Goal: Obtain resource: Download file/media

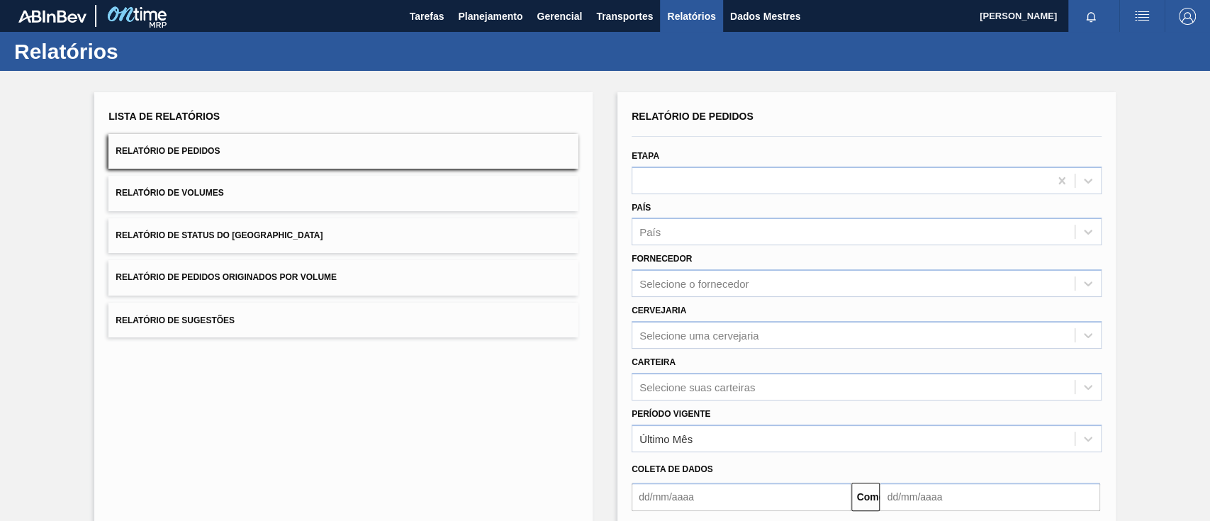
click at [338, 267] on button "Relatório de Pedidos Originados por Volume" at bounding box center [343, 277] width 470 height 35
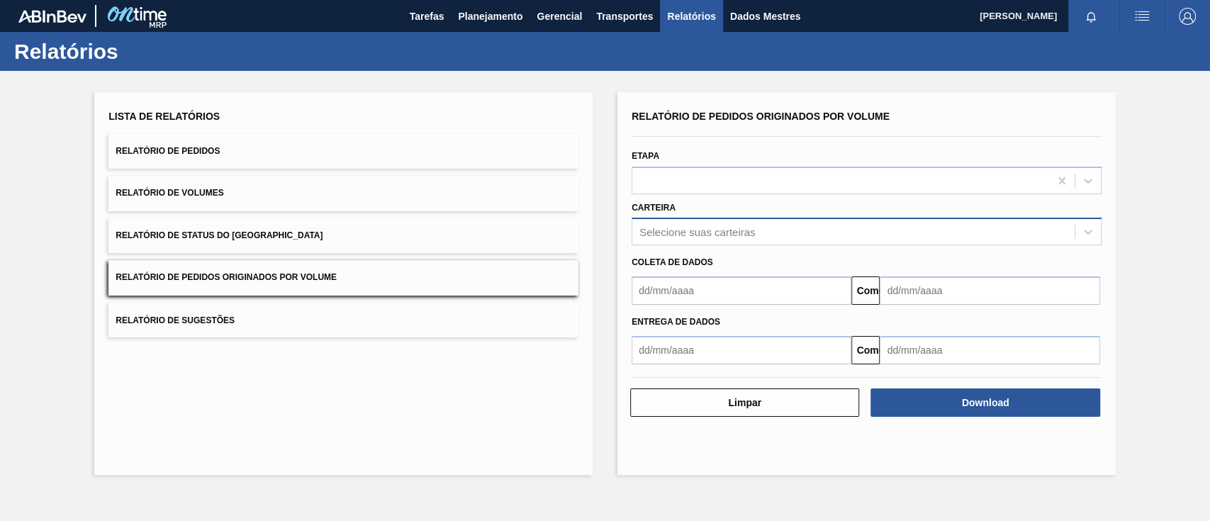
click at [715, 231] on font "Selecione suas carteiras" at bounding box center [697, 232] width 116 height 12
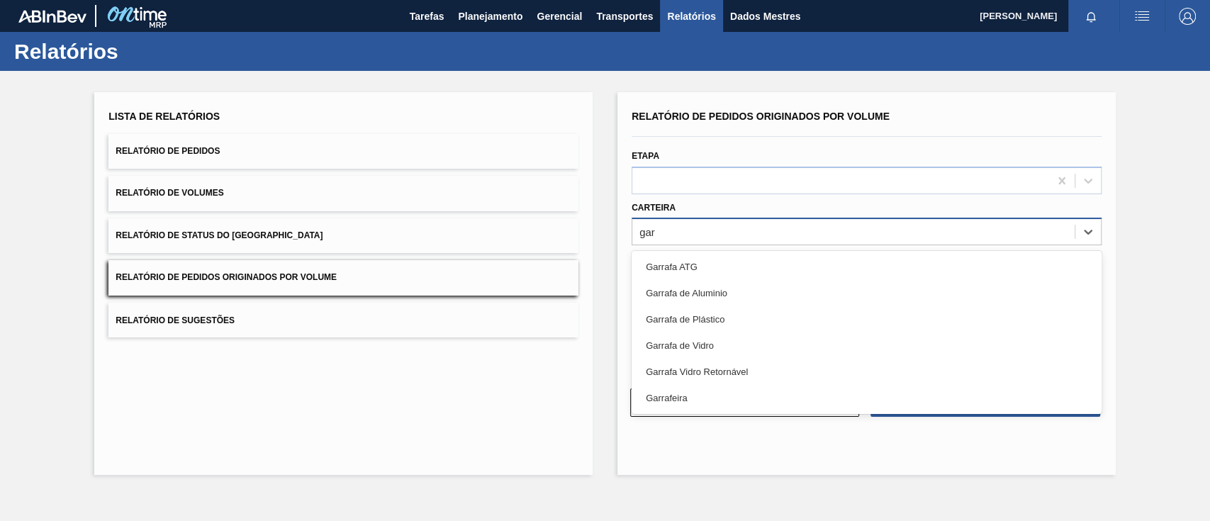
type input "garr"
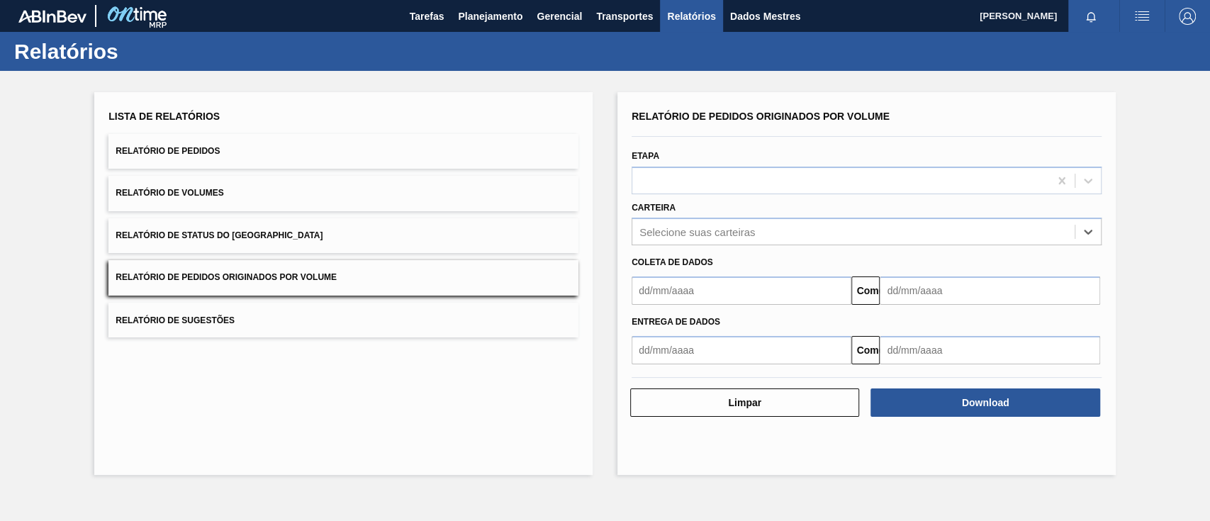
drag, startPoint x: 691, startPoint y: 236, endPoint x: 578, endPoint y: 238, distance: 112.7
click at [578, 238] on div "Lista de Relatórios Relatório de Pedidos Relatório de Volumes Relatório de Stat…" at bounding box center [605, 282] width 1210 height 422
click at [673, 238] on div "Selecione suas carteiras" at bounding box center [853, 232] width 442 height 21
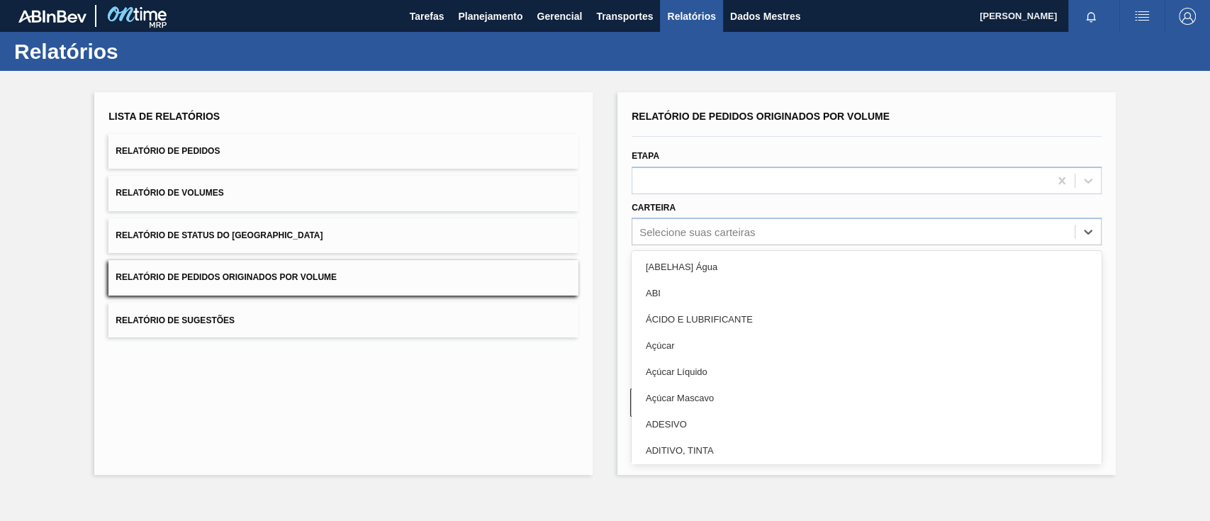
click at [661, 344] on font "Açúcar" at bounding box center [660, 345] width 28 height 11
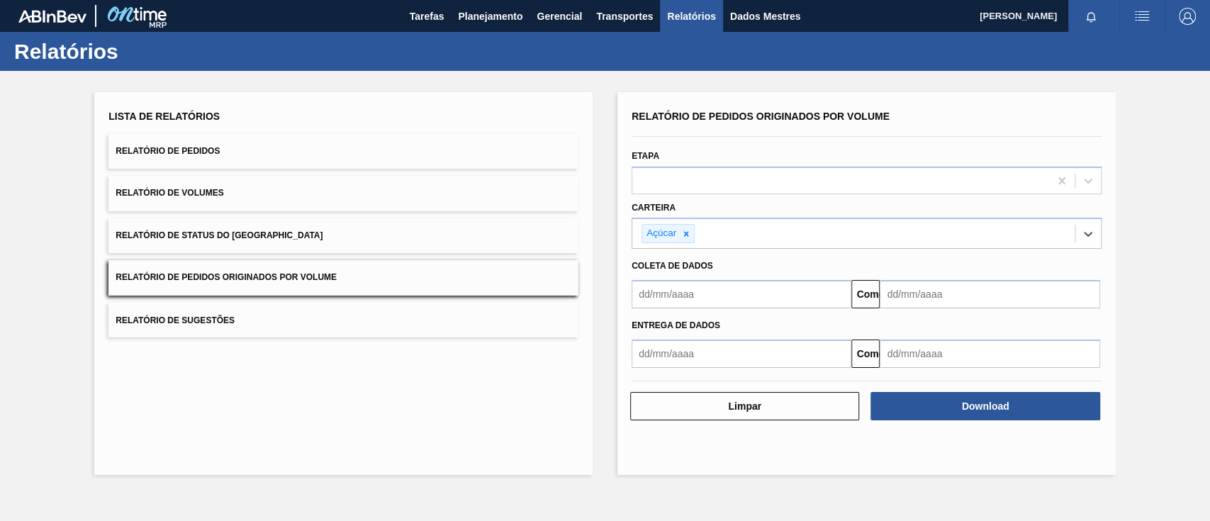
click at [664, 294] on input "text" at bounding box center [742, 294] width 220 height 28
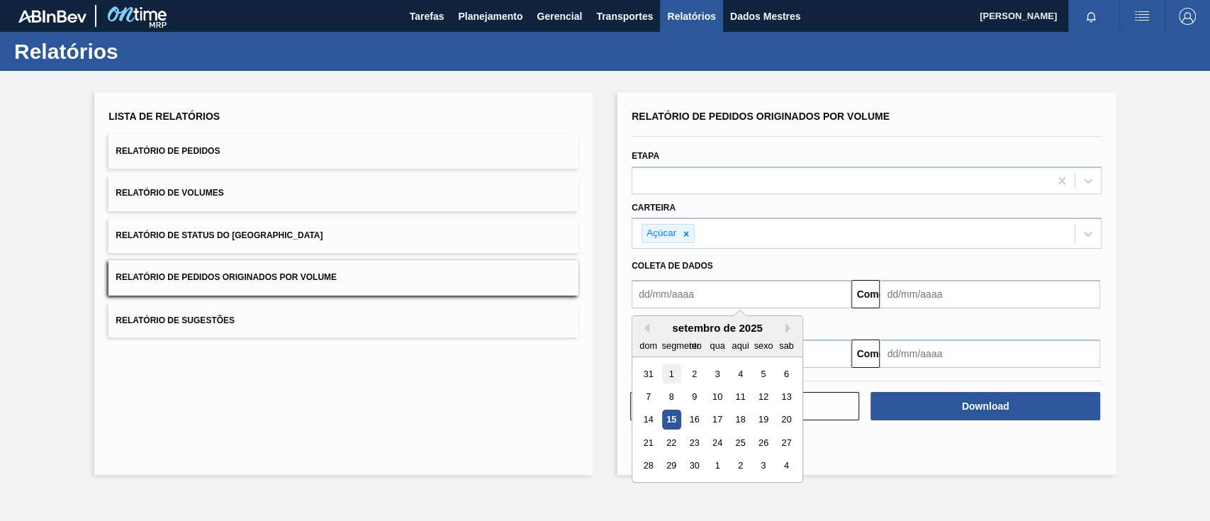
click at [669, 377] on font "1" at bounding box center [671, 374] width 5 height 11
type input "[DATE]"
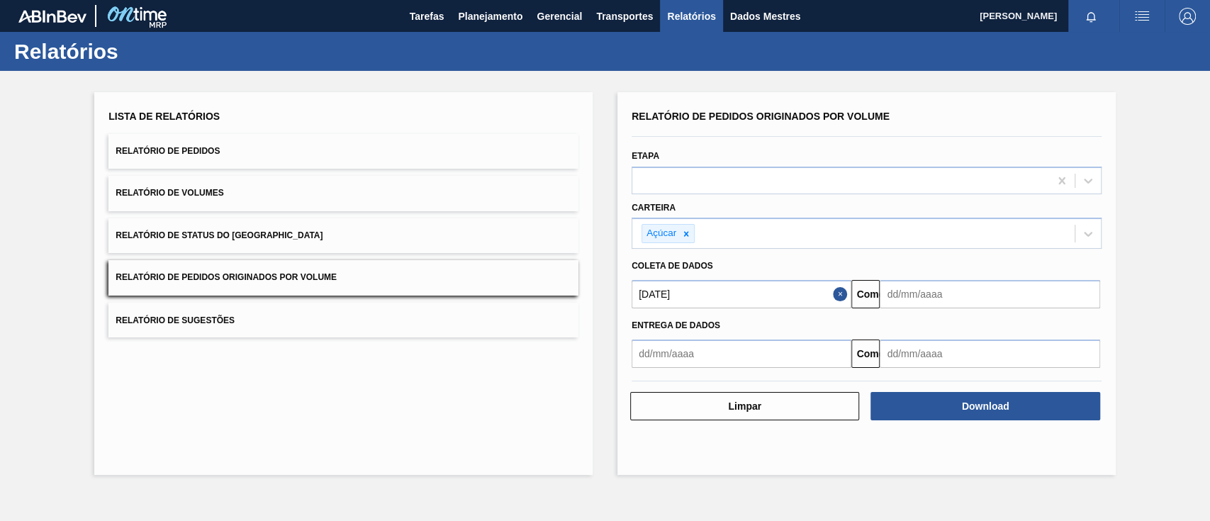
click at [926, 301] on input "text" at bounding box center [990, 294] width 220 height 28
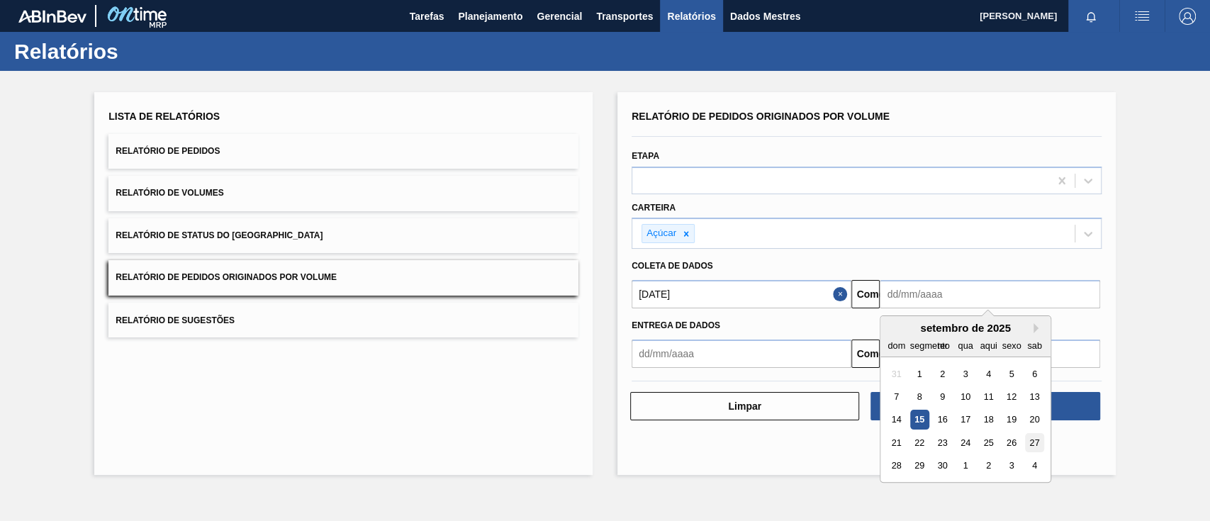
click at [1041, 444] on div "27" at bounding box center [1034, 442] width 19 height 19
type input "[DATE]"
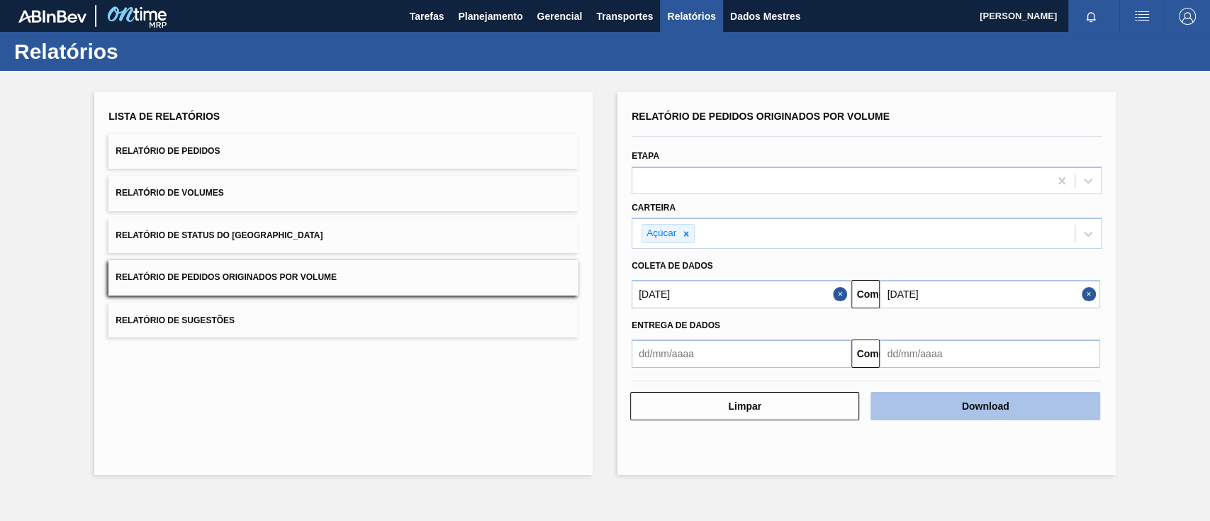
click at [1015, 405] on button "Download" at bounding box center [985, 406] width 229 height 28
